Goal: Information Seeking & Learning: Learn about a topic

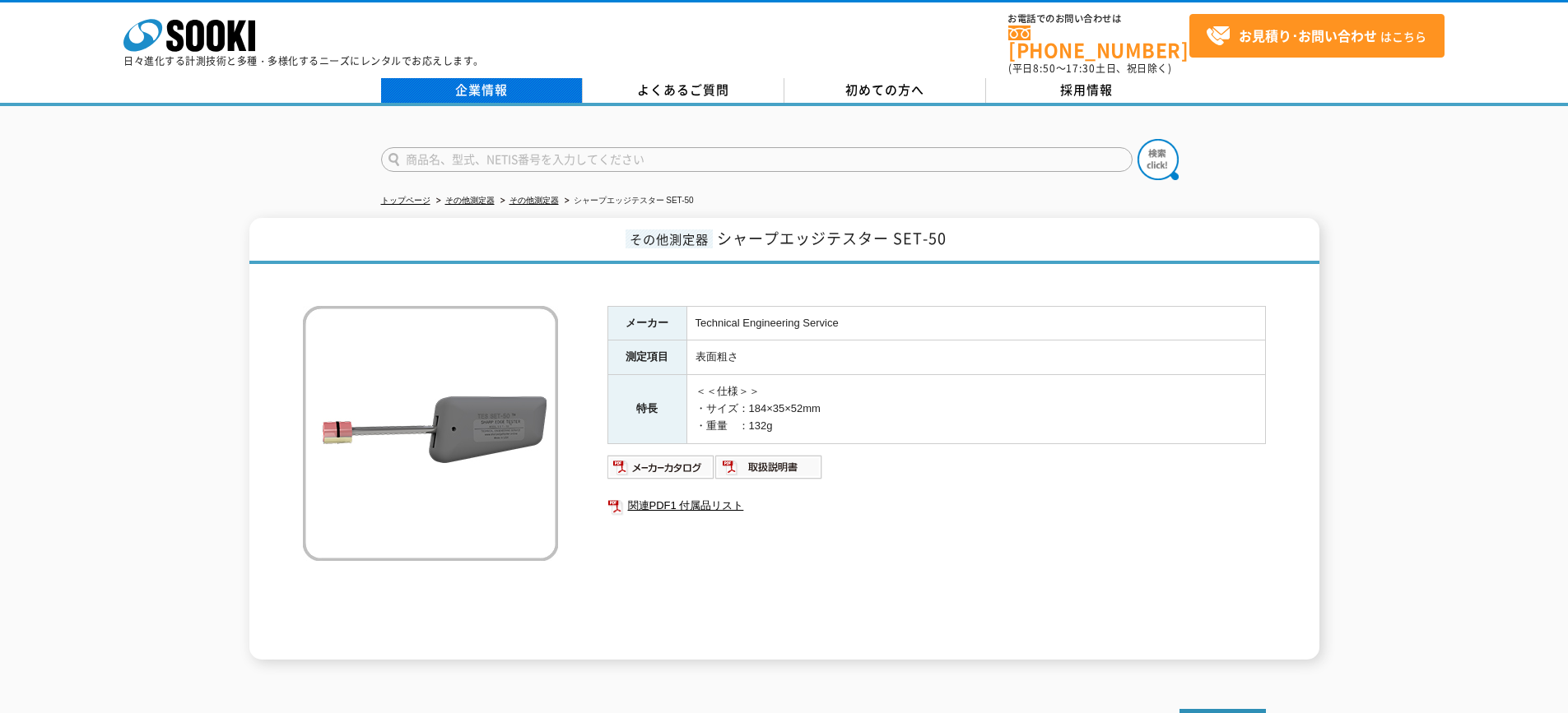
click at [469, 78] on link "企業情報" at bounding box center [482, 90] width 202 height 25
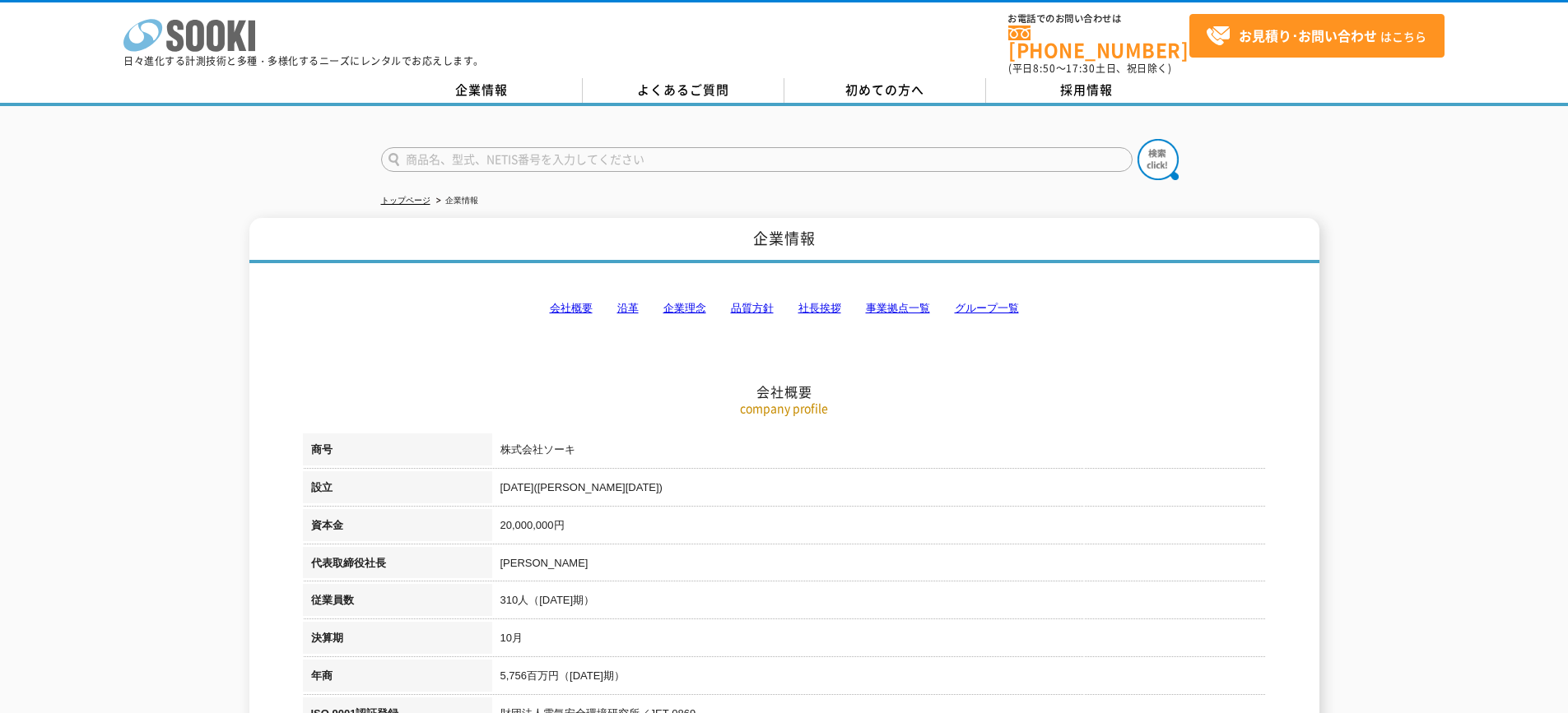
click at [243, 48] on polygon at bounding box center [237, 36] width 19 height 31
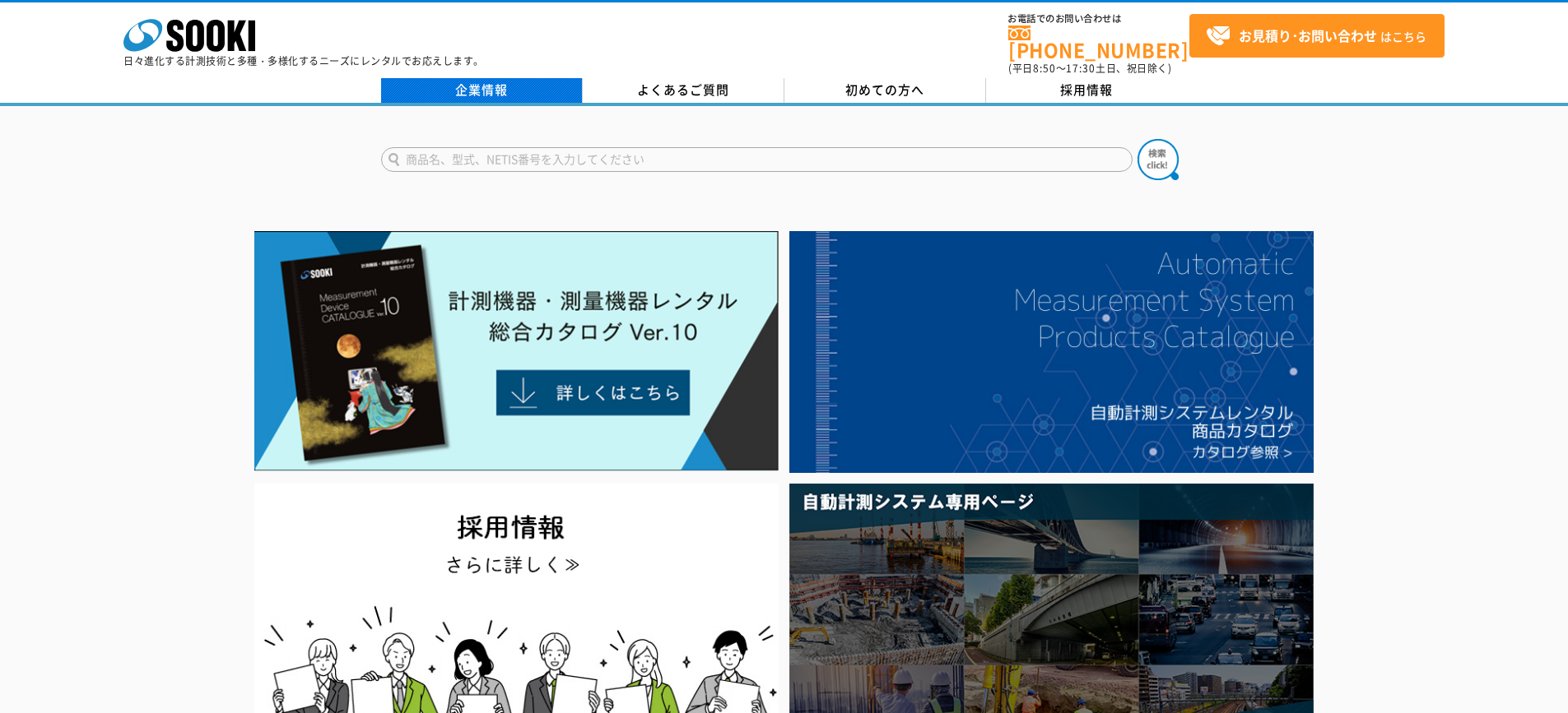
click at [461, 78] on link "企業情報" at bounding box center [482, 90] width 202 height 25
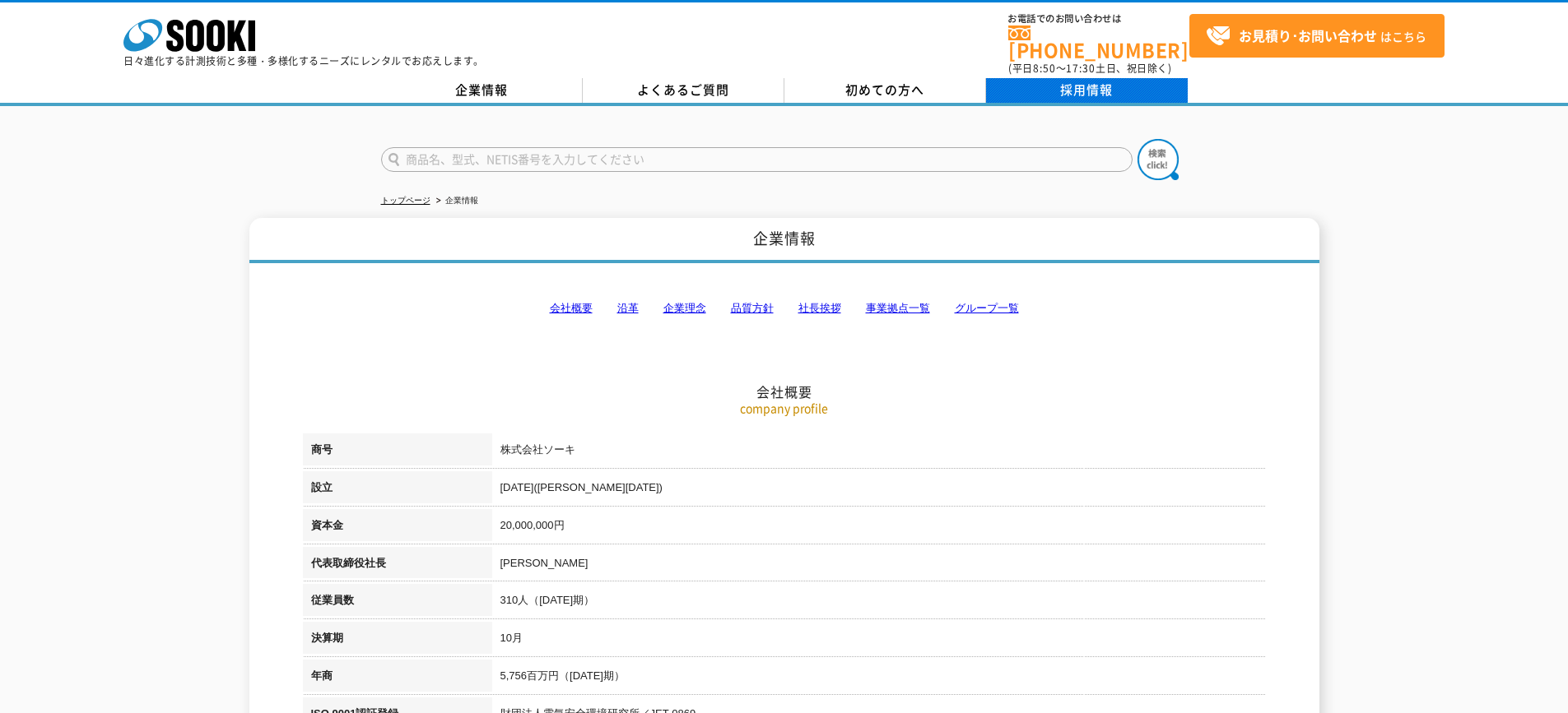
click at [1073, 78] on link "採用情報" at bounding box center [1086, 90] width 202 height 25
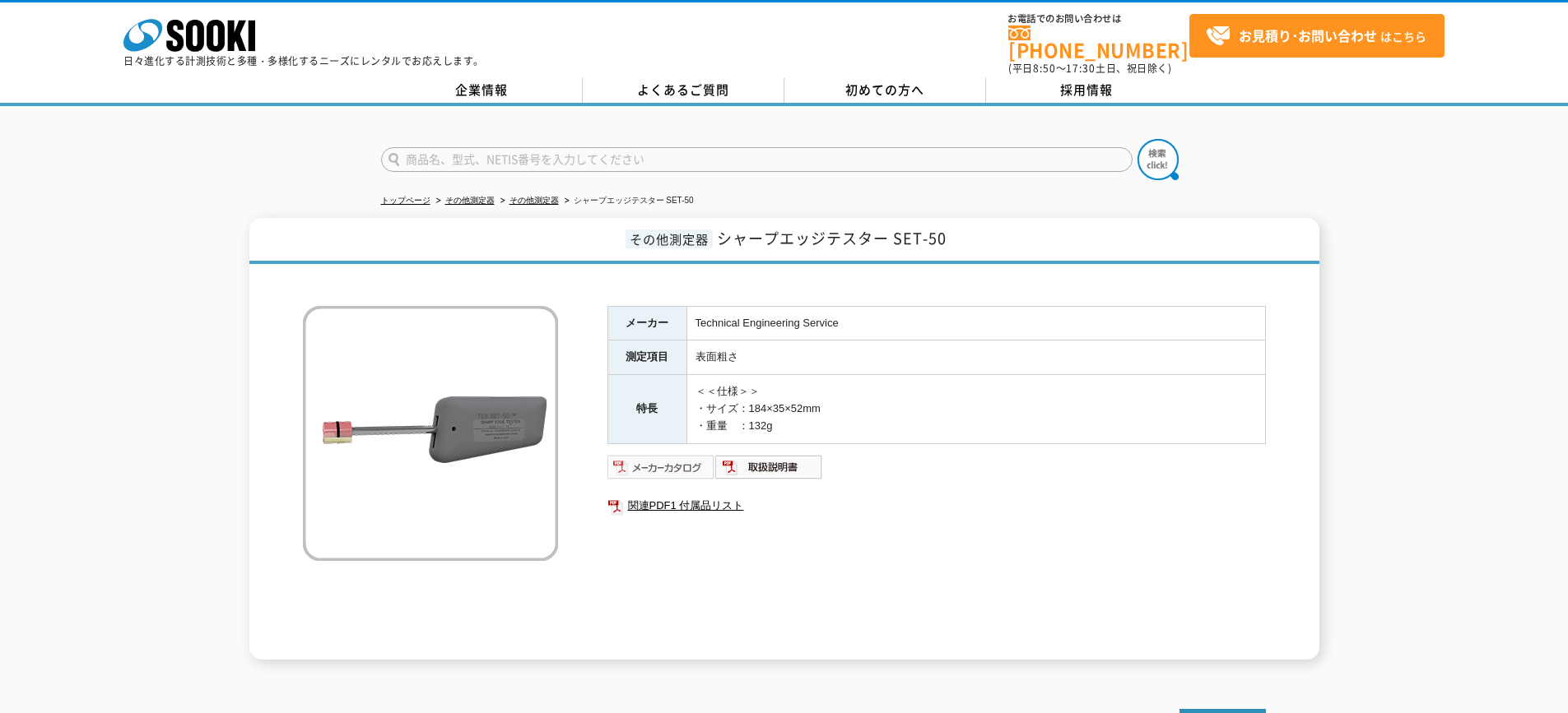
click at [667, 461] on img at bounding box center [661, 467] width 108 height 26
click at [773, 460] on img at bounding box center [769, 467] width 108 height 26
click at [674, 454] on img at bounding box center [661, 467] width 108 height 26
